Goal: Task Accomplishment & Management: Manage account settings

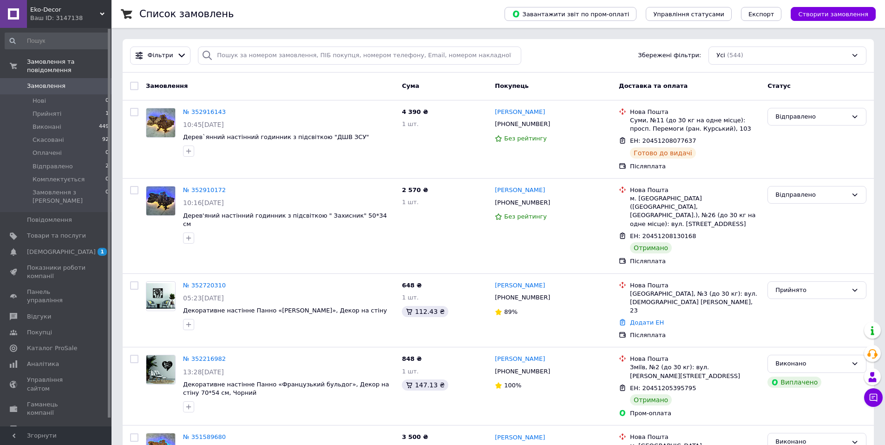
click at [46, 82] on span "Замовлення" at bounding box center [46, 86] width 39 height 8
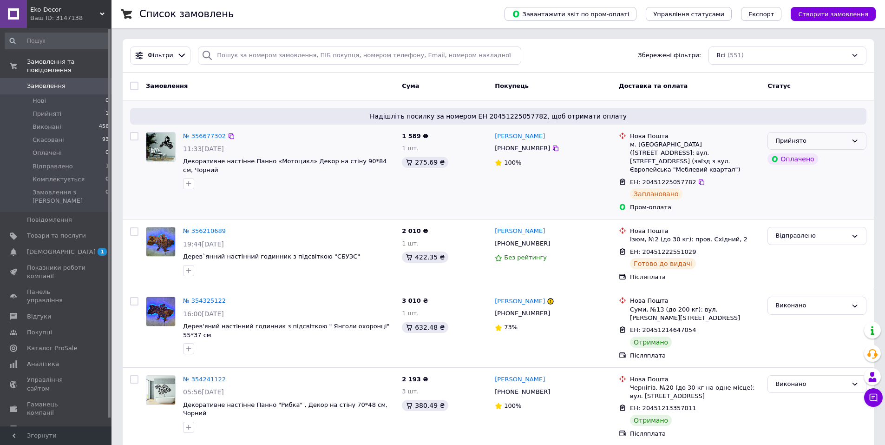
click at [817, 145] on div "Прийнято" at bounding box center [811, 141] width 72 height 10
click at [802, 213] on li "Відправлено" at bounding box center [817, 211] width 98 height 17
click at [71, 244] on link "Сповіщення 1 0" at bounding box center [57, 252] width 114 height 16
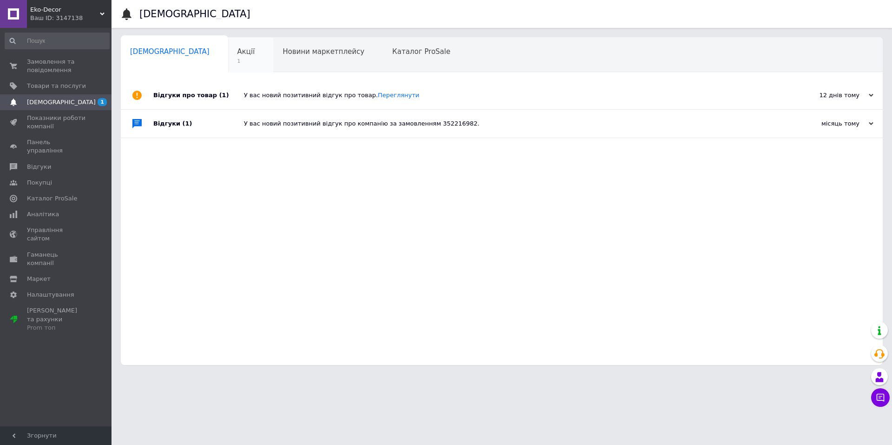
click at [228, 49] on div "Акції 1" at bounding box center [251, 55] width 46 height 35
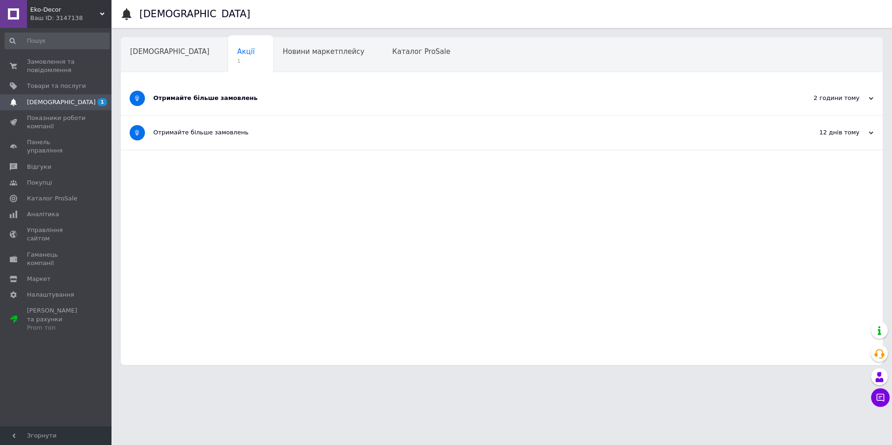
click at [211, 98] on div "Отримайте більше замовлень" at bounding box center [466, 98] width 627 height 8
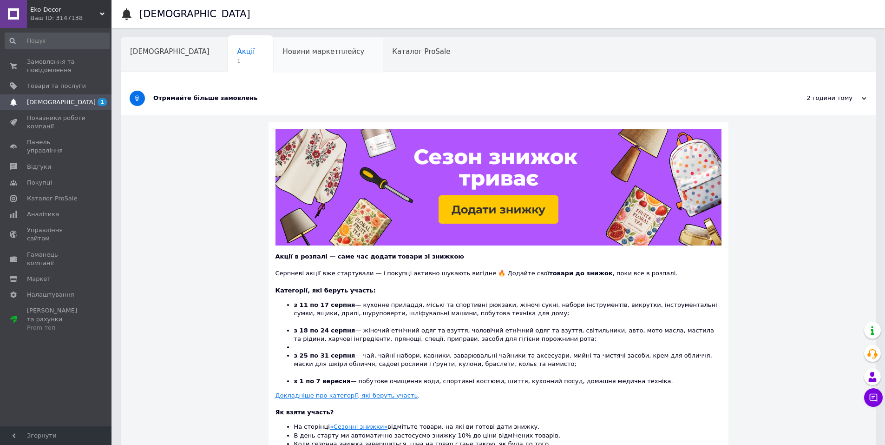
click at [283, 59] on div "Новини маркетплейсу" at bounding box center [328, 55] width 110 height 35
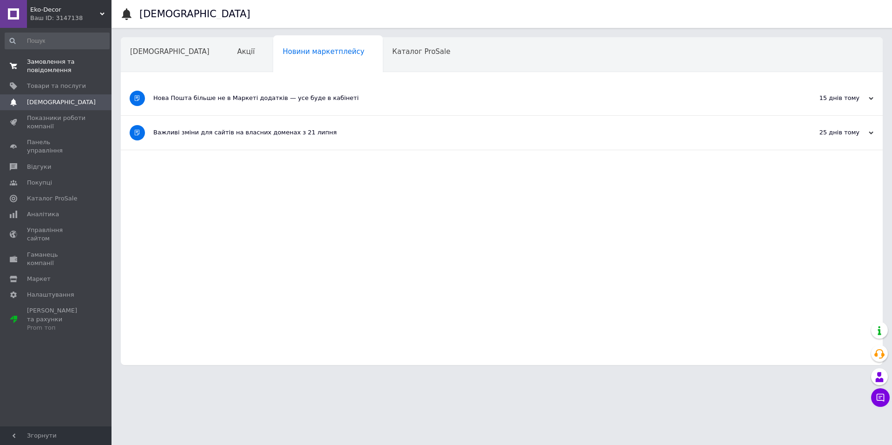
click at [52, 58] on span "Замовлення та повідомлення" at bounding box center [56, 66] width 59 height 17
